Goal: Information Seeking & Learning: Learn about a topic

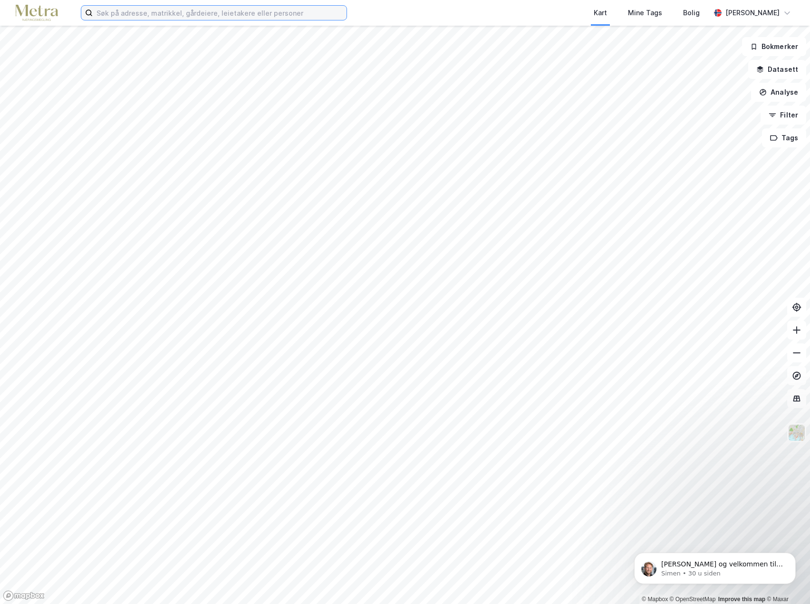
click at [208, 13] on input at bounding box center [220, 13] width 254 height 14
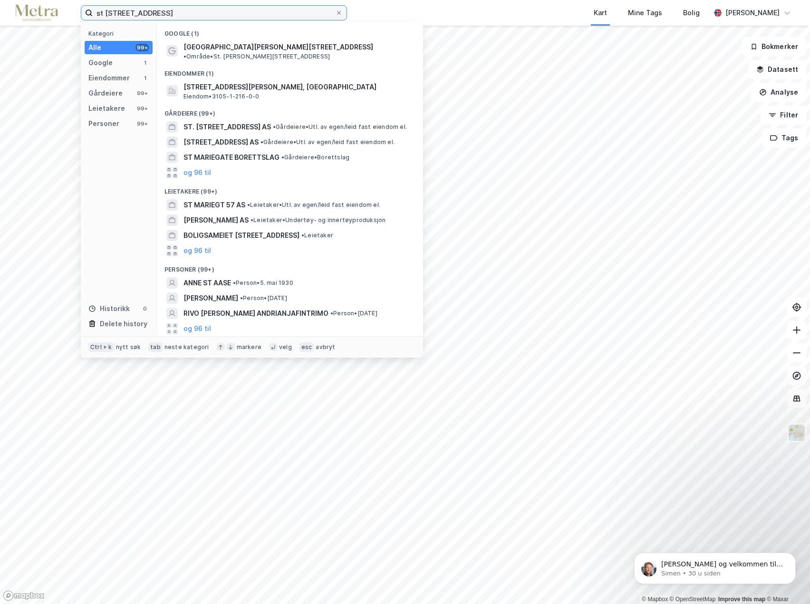
type input "st [STREET_ADDRESS]"
click at [264, 62] on div "Eiendommer (1)" at bounding box center [290, 70] width 266 height 17
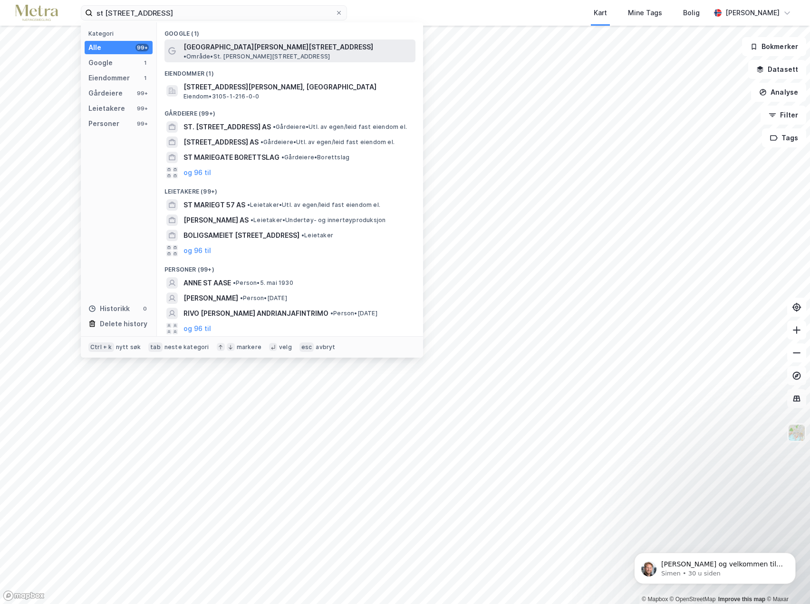
click at [265, 53] on span "• Område • [STREET_ADDRESS][PERSON_NAME]" at bounding box center [257, 57] width 146 height 8
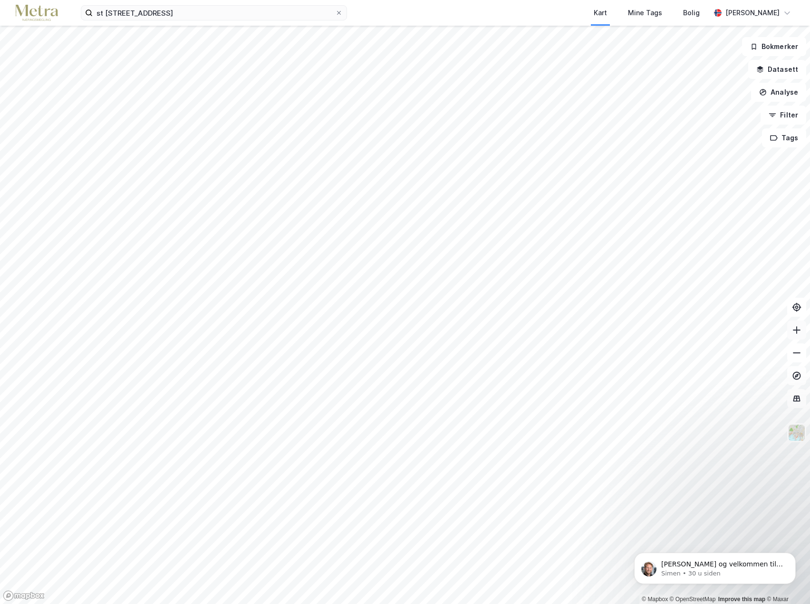
click at [797, 334] on icon at bounding box center [797, 330] width 10 height 10
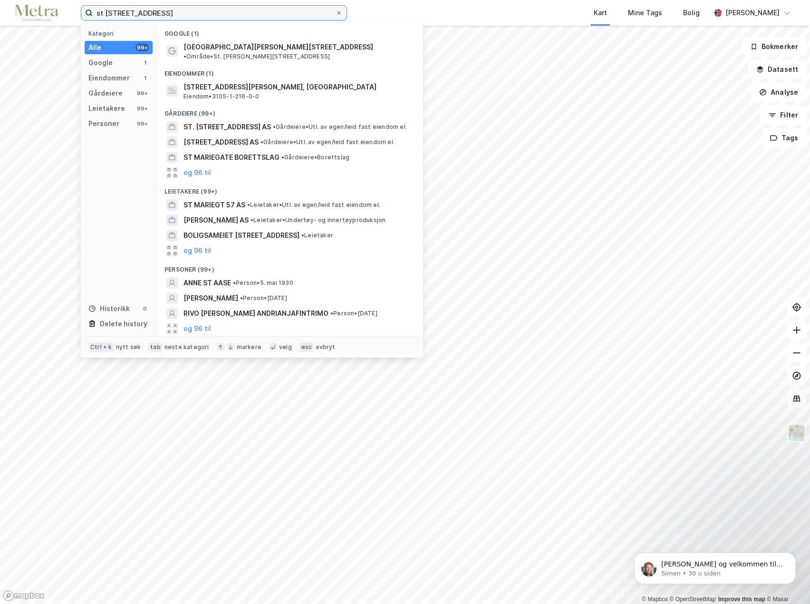
click at [175, 14] on input "st [STREET_ADDRESS]" at bounding box center [214, 13] width 242 height 14
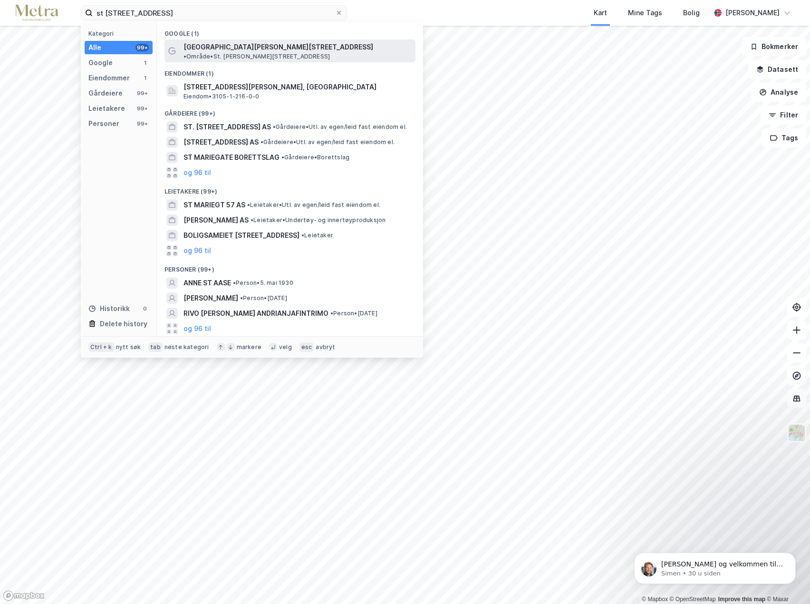
click at [233, 47] on span "[GEOGRAPHIC_DATA][PERSON_NAME][STREET_ADDRESS]" at bounding box center [279, 46] width 190 height 11
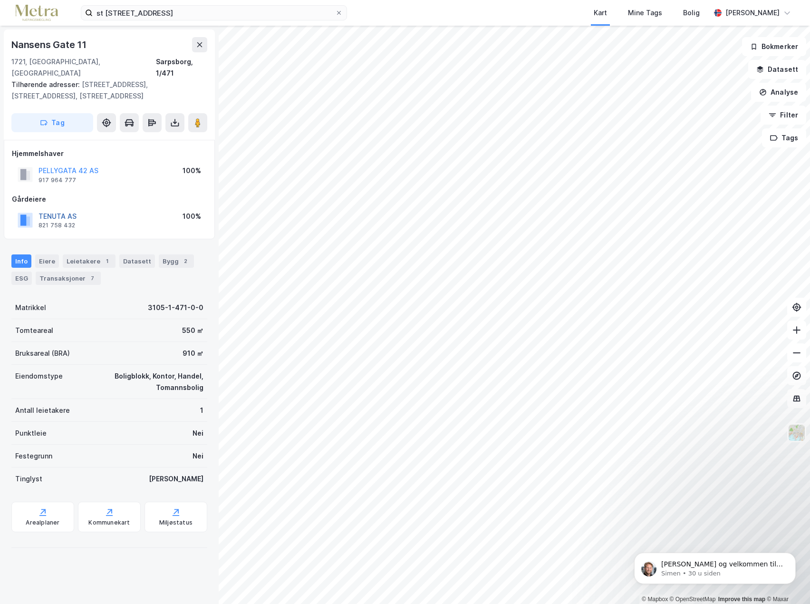
click at [0, 0] on button "TENUTA AS" at bounding box center [0, 0] width 0 height 0
